Goal: Check status: Check status

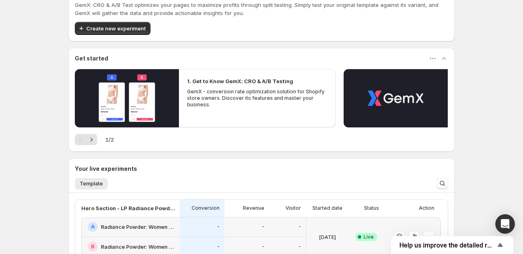
scroll to position [145, 0]
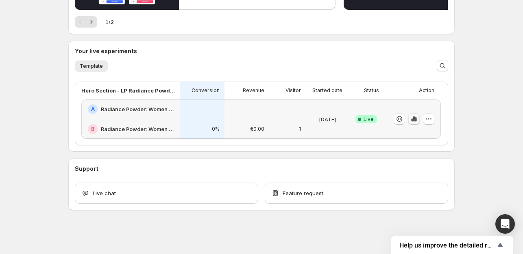
click at [413, 116] on icon "button" at bounding box center [414, 119] width 8 height 8
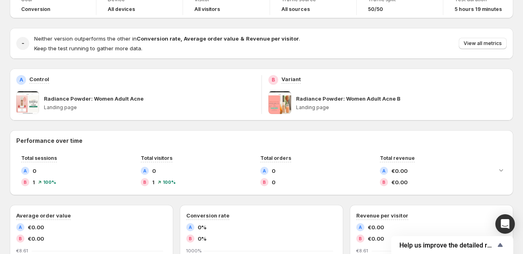
scroll to position [116, 0]
